Goal: Task Accomplishment & Management: Manage account settings

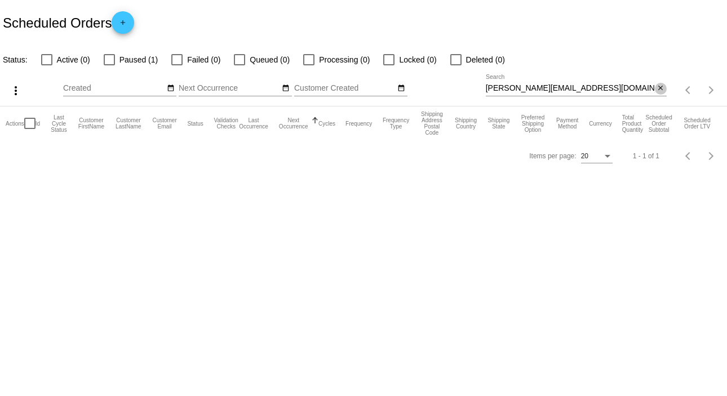
click at [658, 87] on mat-icon "close" at bounding box center [661, 88] width 8 height 9
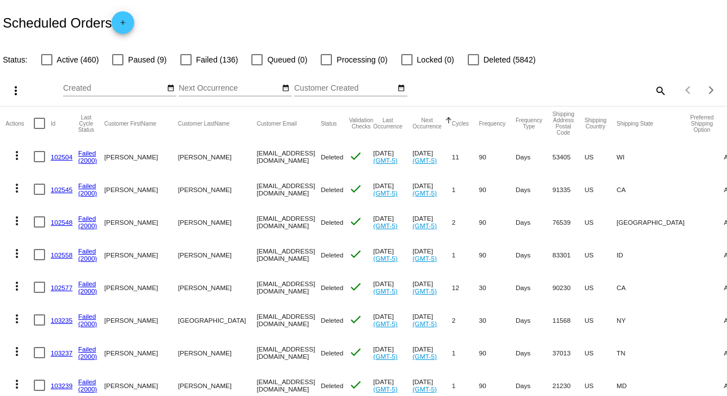
click at [655, 87] on mat-icon "search" at bounding box center [660, 90] width 14 height 17
click at [655, 87] on input "Search" at bounding box center [576, 88] width 181 height 9
paste input "[EMAIL_ADDRESS][DOMAIN_NAME]"
type input "[EMAIL_ADDRESS][DOMAIN_NAME]"
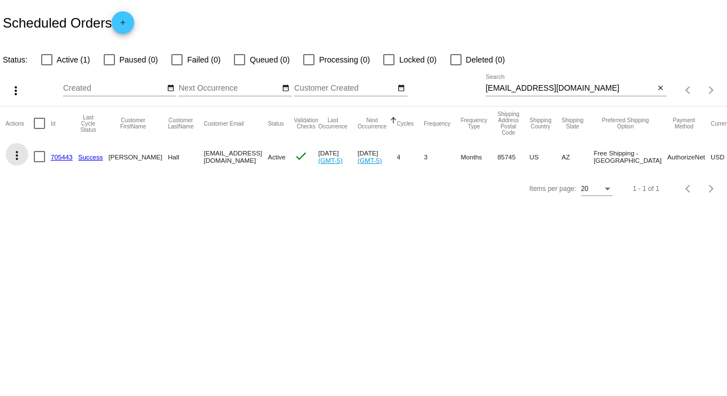
click at [18, 156] on mat-icon "more_vert" at bounding box center [17, 156] width 14 height 14
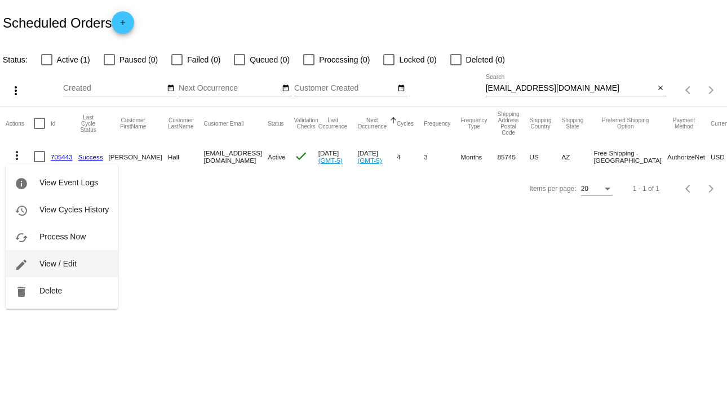
click at [79, 264] on button "edit View / Edit" at bounding box center [62, 263] width 112 height 27
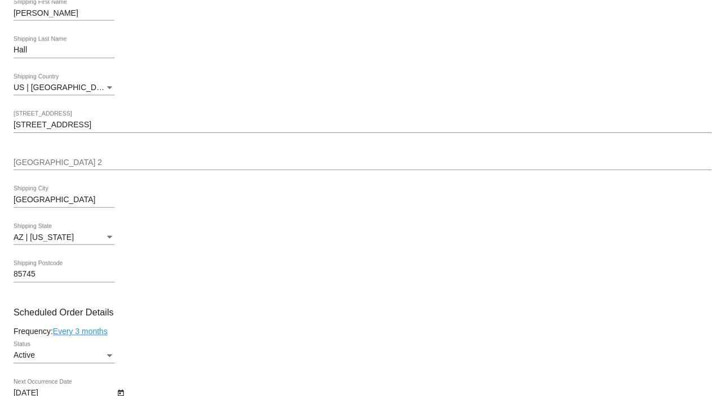
scroll to position [413, 0]
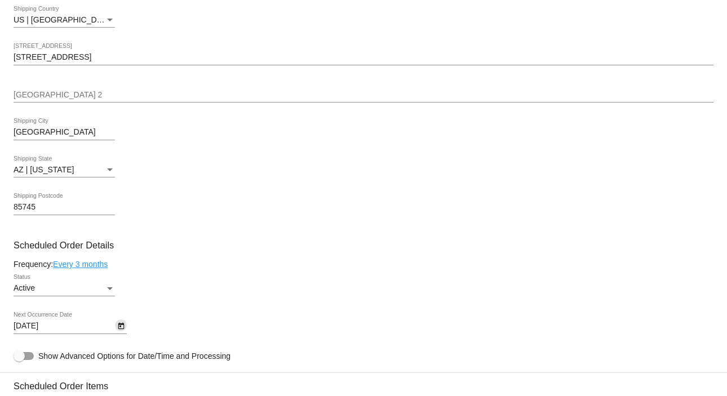
click at [120, 330] on icon "Open calendar" at bounding box center [121, 327] width 8 height 14
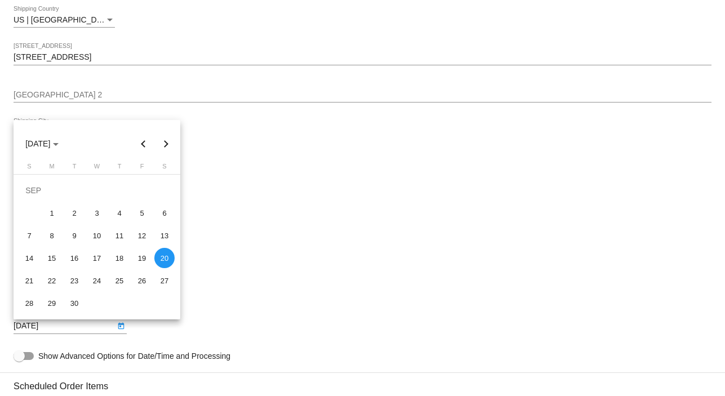
click at [162, 143] on button "Next month" at bounding box center [166, 143] width 23 height 23
click at [52, 210] on div "3" at bounding box center [52, 213] width 20 height 20
type input "[DATE]"
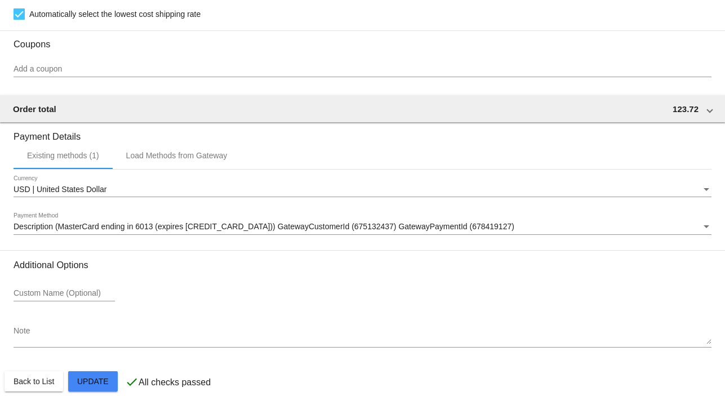
scroll to position [973, 0]
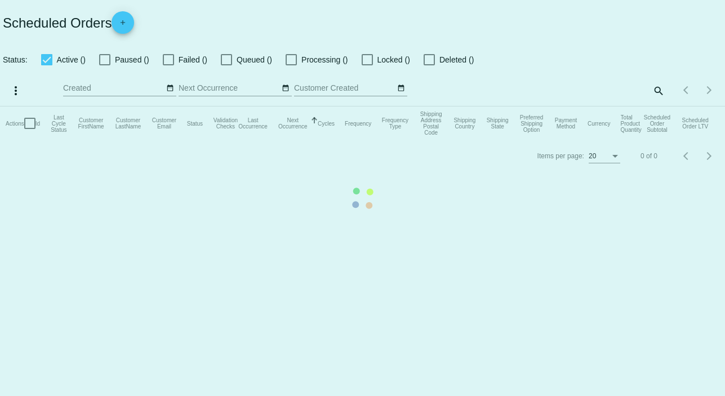
checkbox input "false"
